Goal: Information Seeking & Learning: Check status

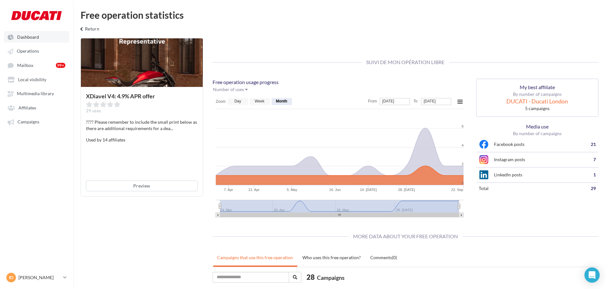
scroll to position [35, 0]
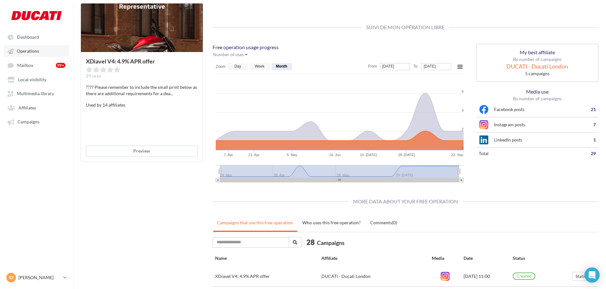
click at [26, 51] on span "Operations" at bounding box center [28, 51] width 22 height 5
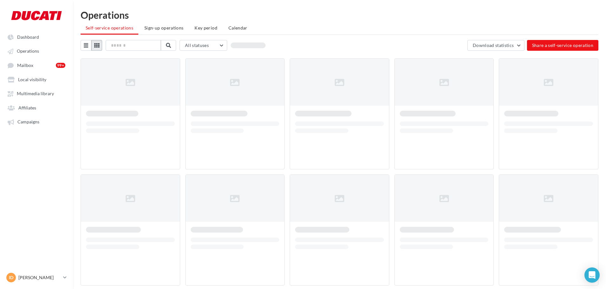
click at [94, 44] on icon at bounding box center [96, 45] width 5 height 5
click at [29, 52] on span "Operations" at bounding box center [28, 51] width 22 height 5
click at [29, 38] on span "Dashboard" at bounding box center [28, 36] width 22 height 5
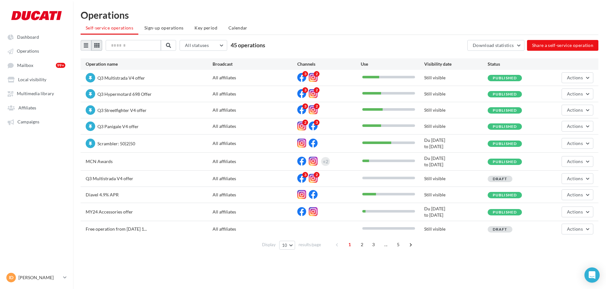
click at [95, 44] on icon at bounding box center [96, 45] width 5 height 5
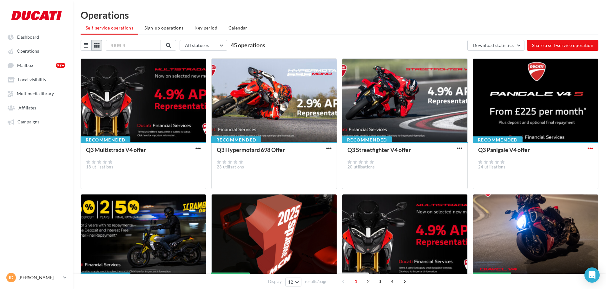
scroll to position [207, 0]
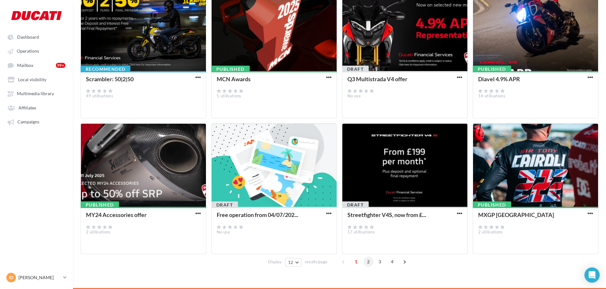
click at [365, 264] on span "2" at bounding box center [368, 262] width 10 height 10
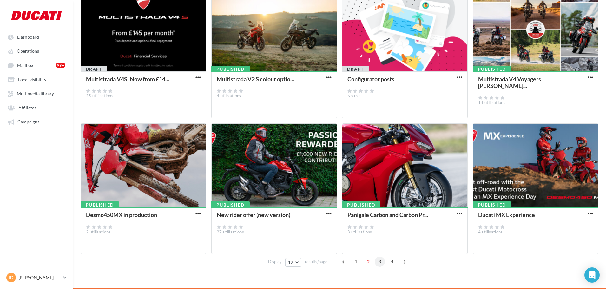
click at [379, 261] on span "3" at bounding box center [379, 262] width 10 height 10
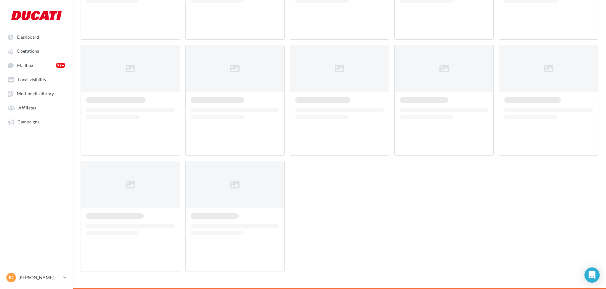
scroll to position [33, 0]
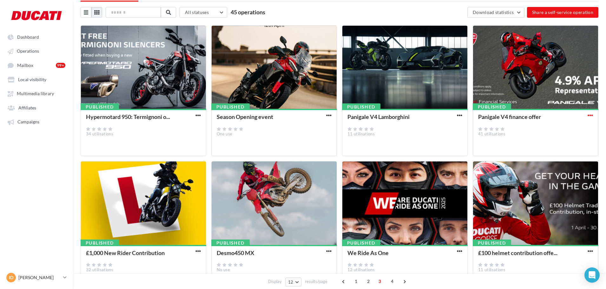
click at [589, 115] on span "button" at bounding box center [589, 115] width 5 height 5
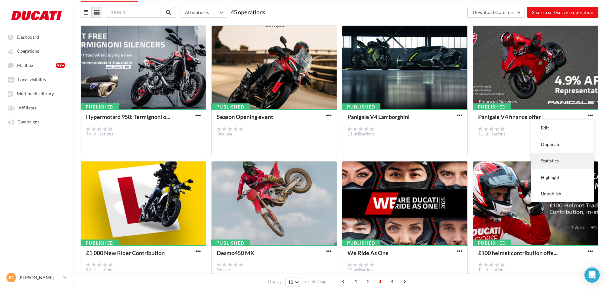
click at [558, 162] on button "Statistics" at bounding box center [562, 161] width 63 height 16
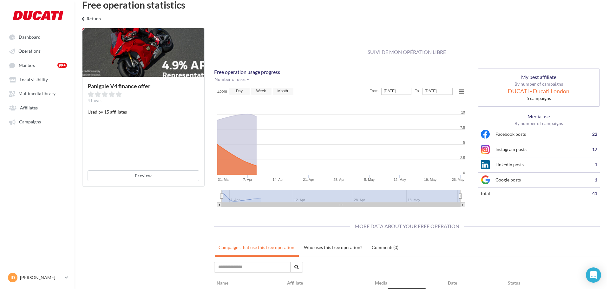
scroll to position [33, 0]
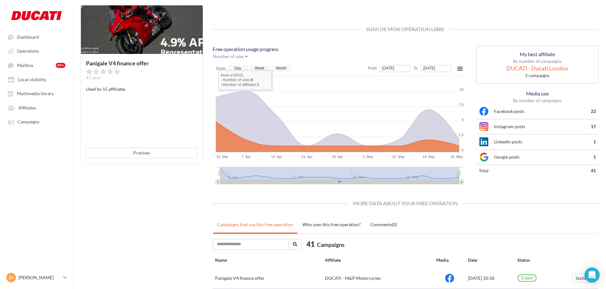
click at [138, 38] on div at bounding box center [142, 29] width 122 height 49
click at [122, 151] on button "Preview" at bounding box center [142, 152] width 112 height 11
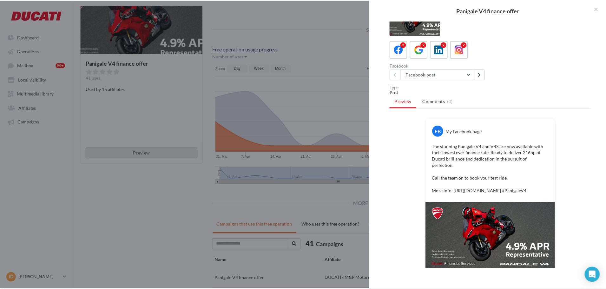
scroll to position [29, 0]
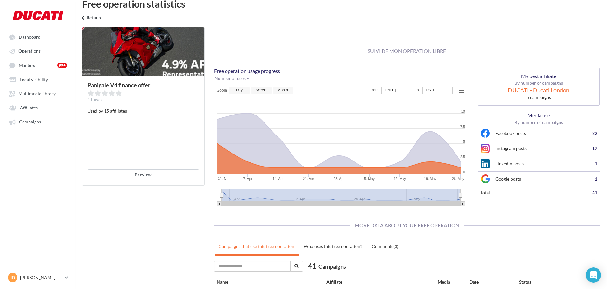
scroll to position [0, 0]
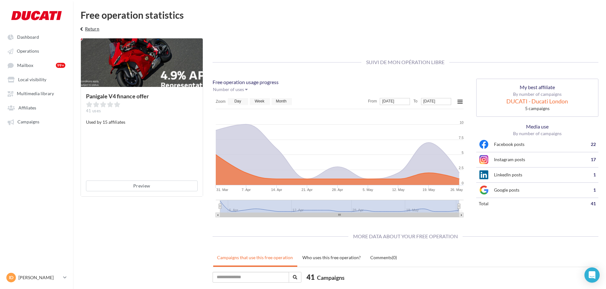
click at [90, 29] on button "keyboard_arrow_left Return" at bounding box center [88, 31] width 26 height 13
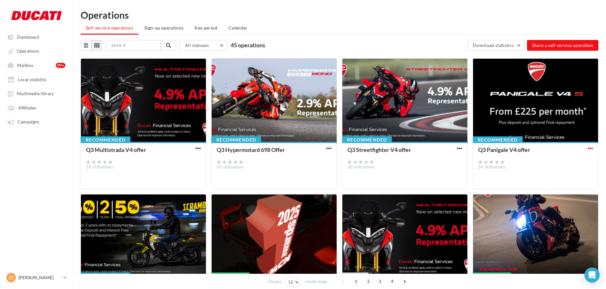
click at [589, 149] on span "button" at bounding box center [589, 148] width 5 height 5
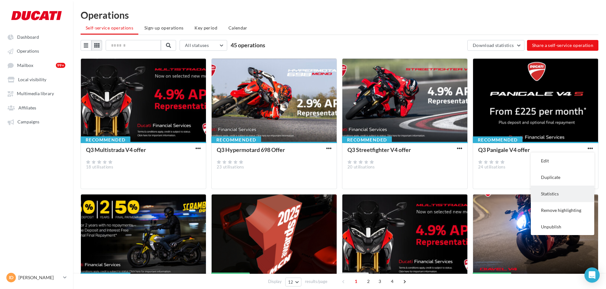
click at [568, 191] on button "Statistics" at bounding box center [562, 194] width 63 height 16
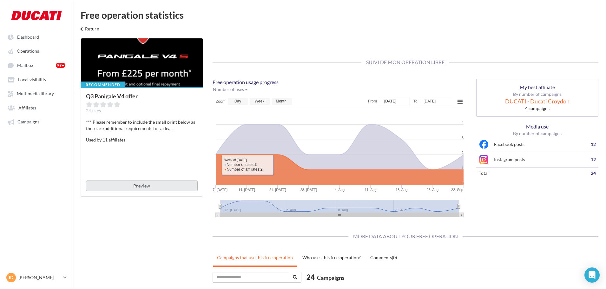
click at [111, 183] on button "Preview" at bounding box center [142, 185] width 112 height 11
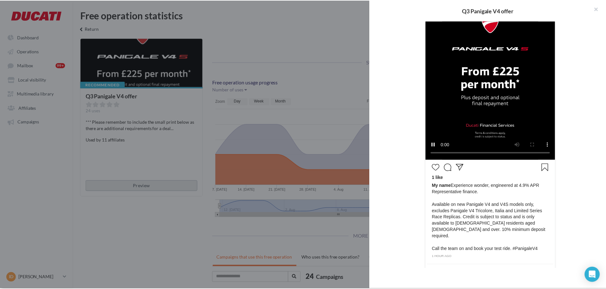
scroll to position [222, 0]
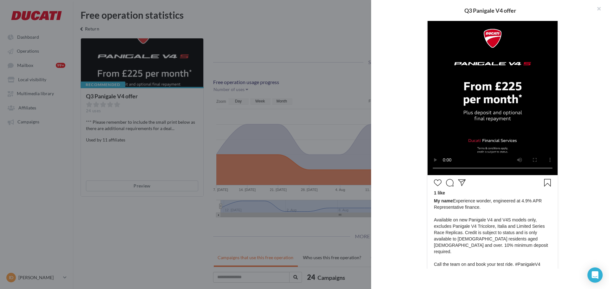
click at [326, 65] on div at bounding box center [304, 144] width 609 height 289
